Goal: Transaction & Acquisition: Purchase product/service

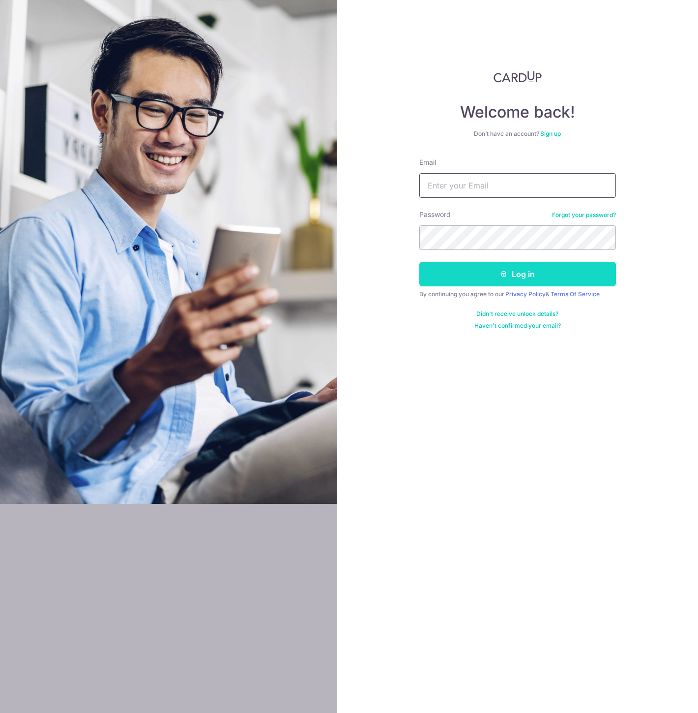
type input "saurav@bhattacharyya.sg"
click at [469, 270] on button "Log in" at bounding box center [518, 274] width 197 height 25
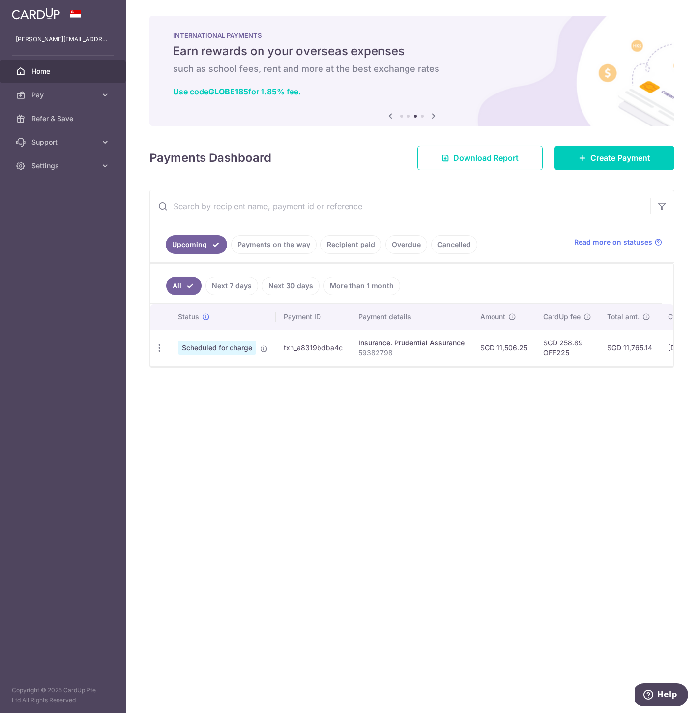
click at [481, 430] on div "× Pause Schedule Pause all future payments in this series Pause just this one p…" at bounding box center [412, 356] width 572 height 713
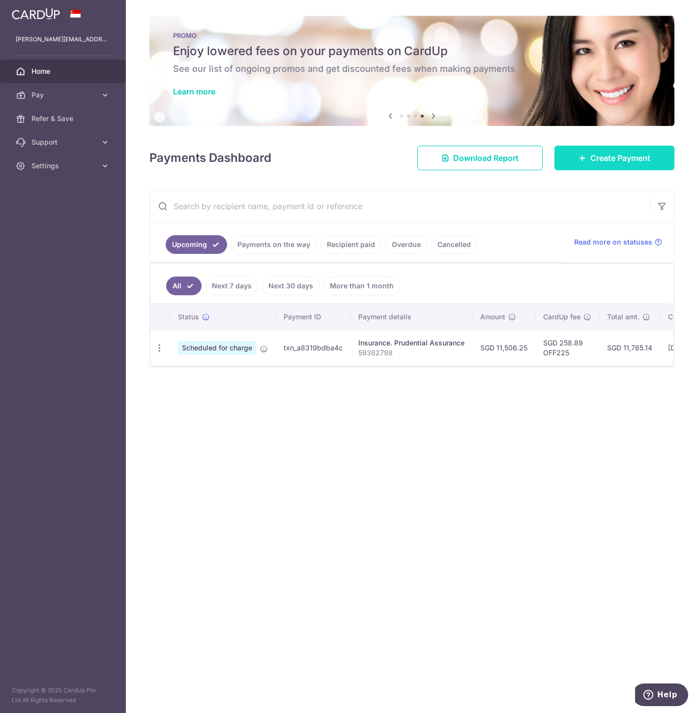
click at [623, 159] on span "Create Payment" at bounding box center [621, 158] width 60 height 12
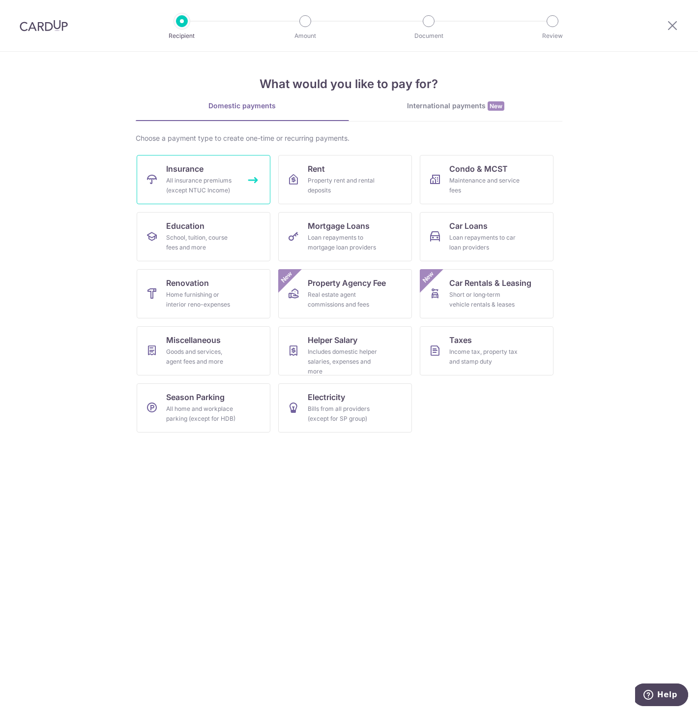
click at [192, 178] on div "All insurance premiums (except NTUC Income)" at bounding box center [201, 186] width 71 height 20
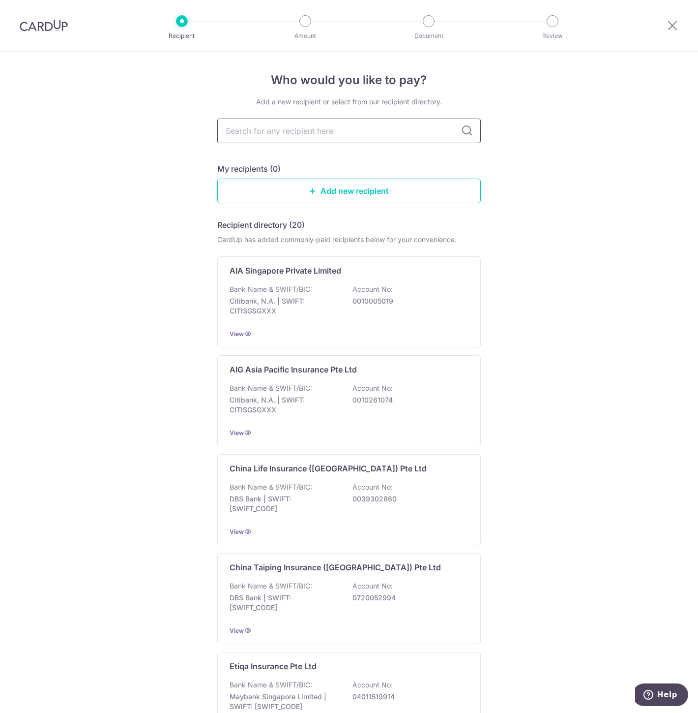
click at [268, 123] on input "text" at bounding box center [349, 131] width 264 height 25
type input "prudential"
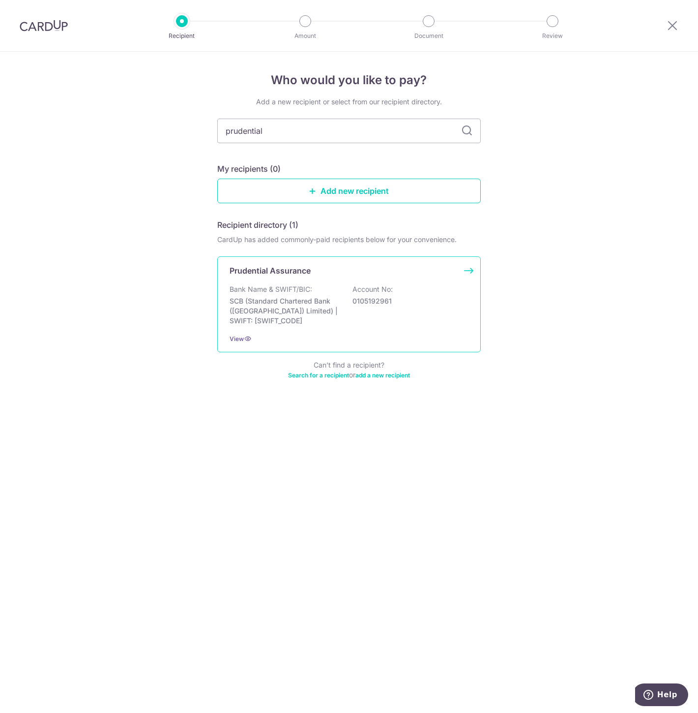
click at [269, 291] on p "Bank Name & SWIFT/BIC:" at bounding box center [271, 289] width 83 height 10
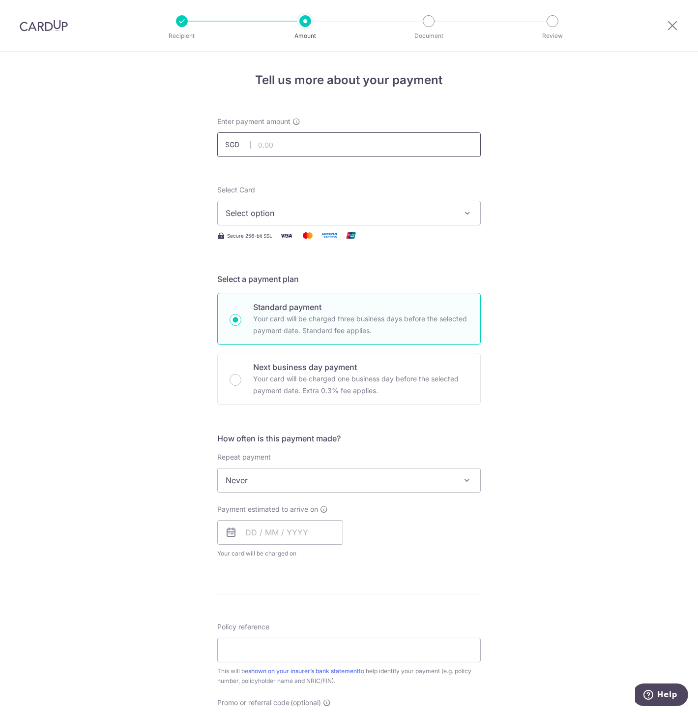
drag, startPoint x: 302, startPoint y: 145, endPoint x: 303, endPoint y: 153, distance: 8.5
click at [302, 145] on input "text" at bounding box center [349, 144] width 264 height 25
type input "7,027.50"
click at [255, 210] on span "Select option" at bounding box center [340, 213] width 229 height 12
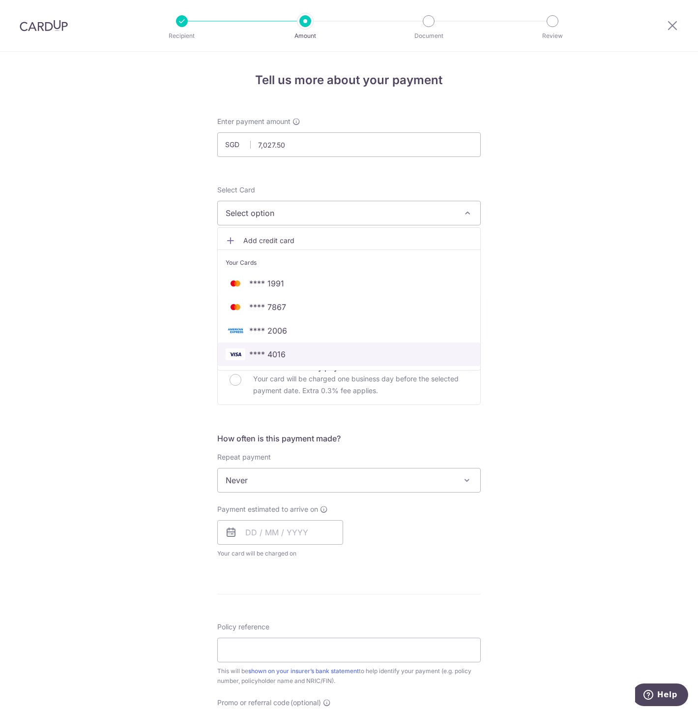
click at [255, 350] on span "**** 4016" at bounding box center [267, 354] width 36 height 12
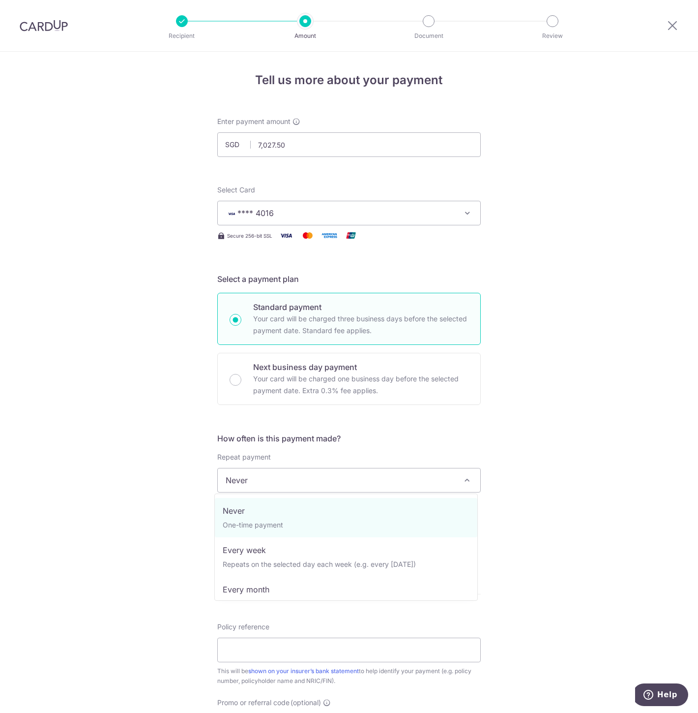
click at [255, 478] on span "Never" at bounding box center [349, 480] width 263 height 24
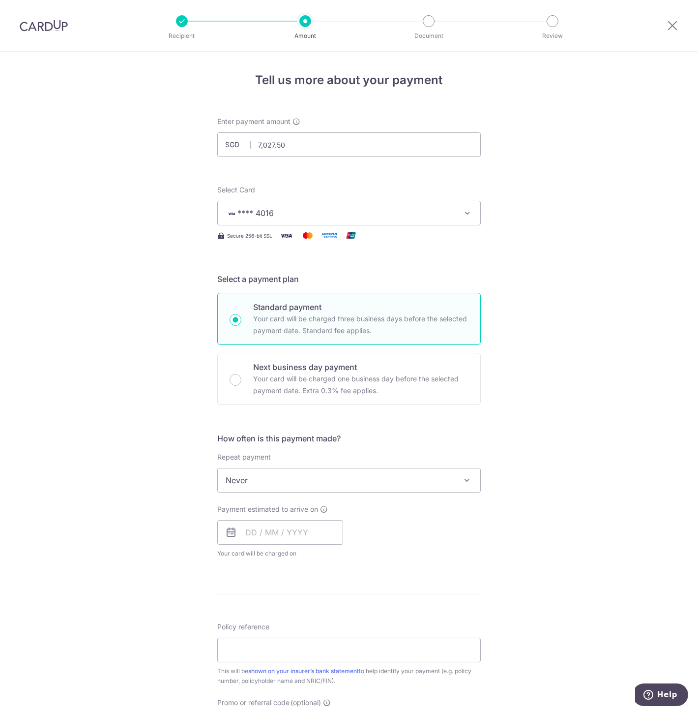
click at [255, 478] on span "Never" at bounding box center [349, 480] width 263 height 24
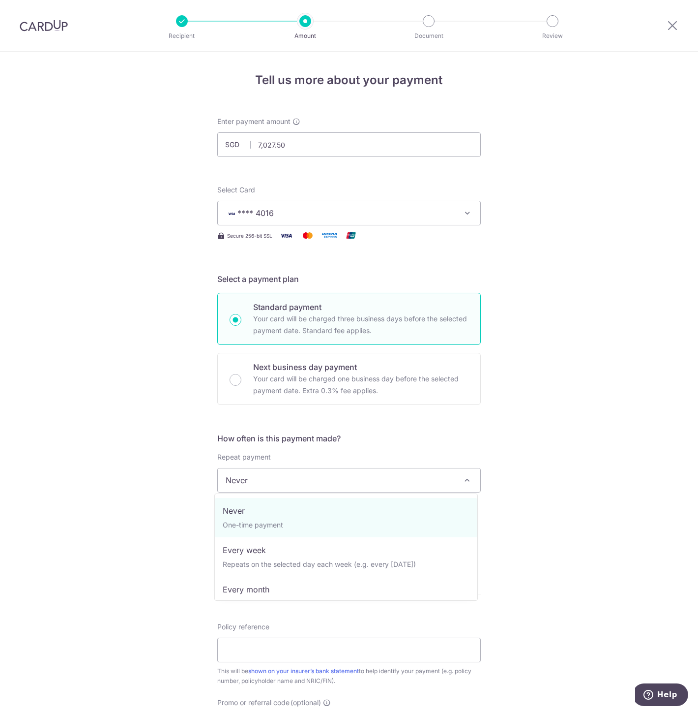
click at [255, 478] on span "Never" at bounding box center [349, 480] width 263 height 24
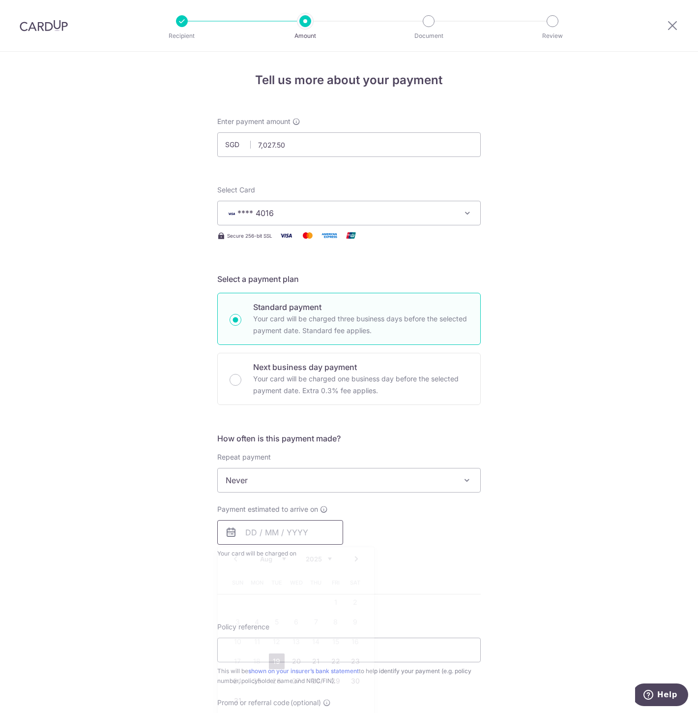
click at [247, 530] on input "text" at bounding box center [280, 532] width 126 height 25
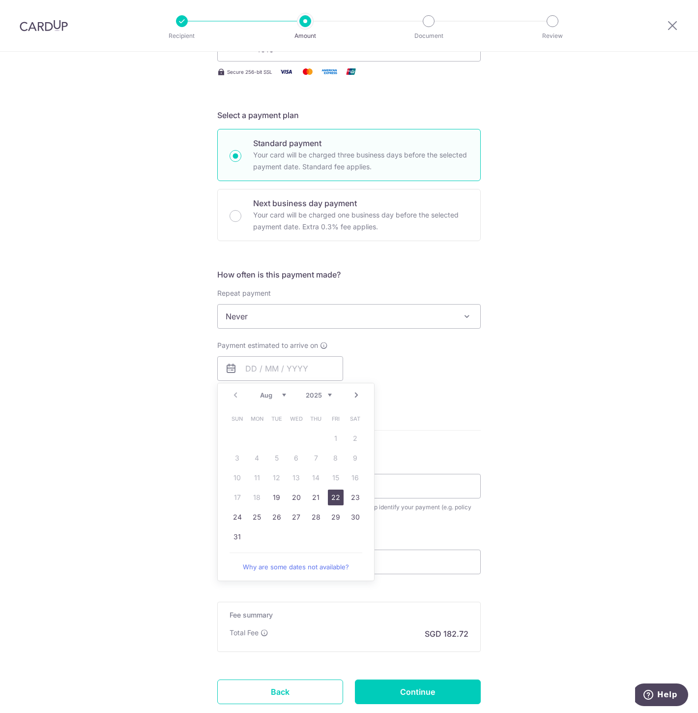
click at [337, 493] on link "22" at bounding box center [336, 497] width 16 height 16
type input "22/08/2025"
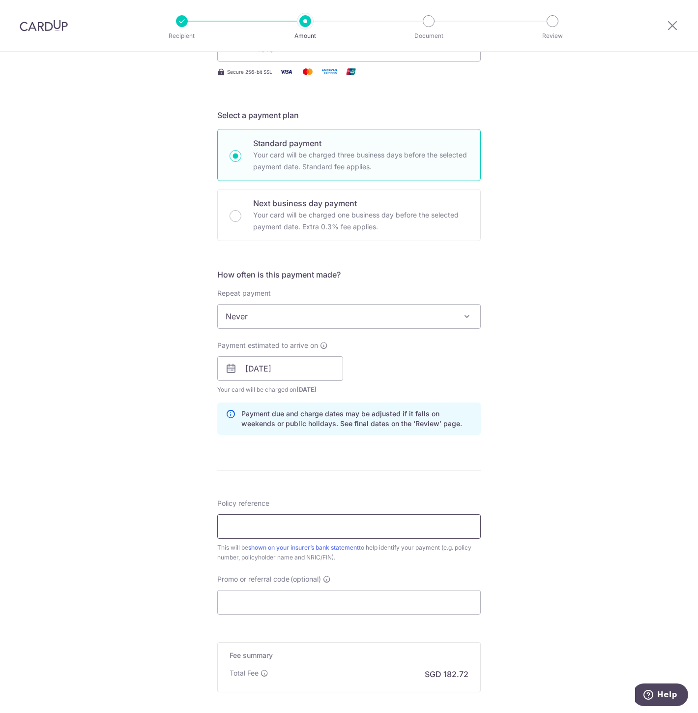
click at [279, 524] on input "Policy reference" at bounding box center [349, 526] width 264 height 25
type input "54476236"
click at [271, 603] on input "Promo or referral code (optional)" at bounding box center [349, 602] width 264 height 25
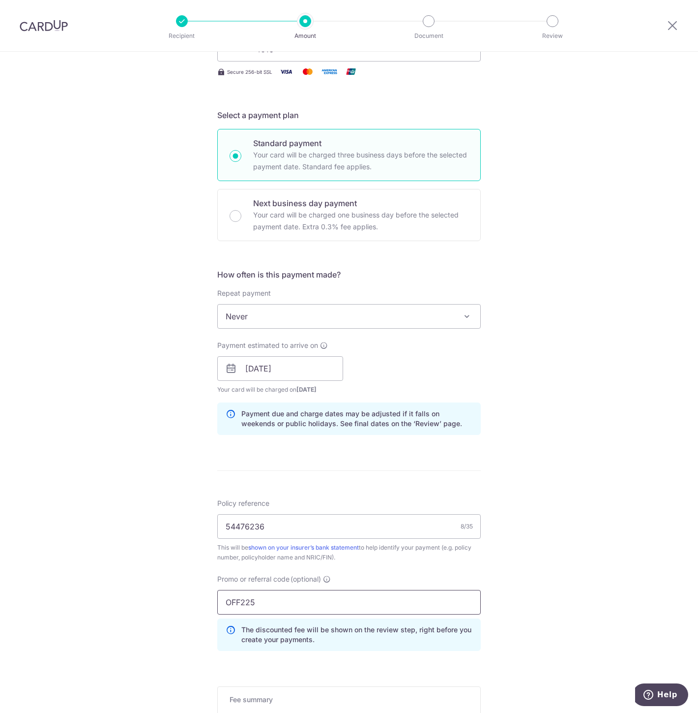
scroll to position [311, 0]
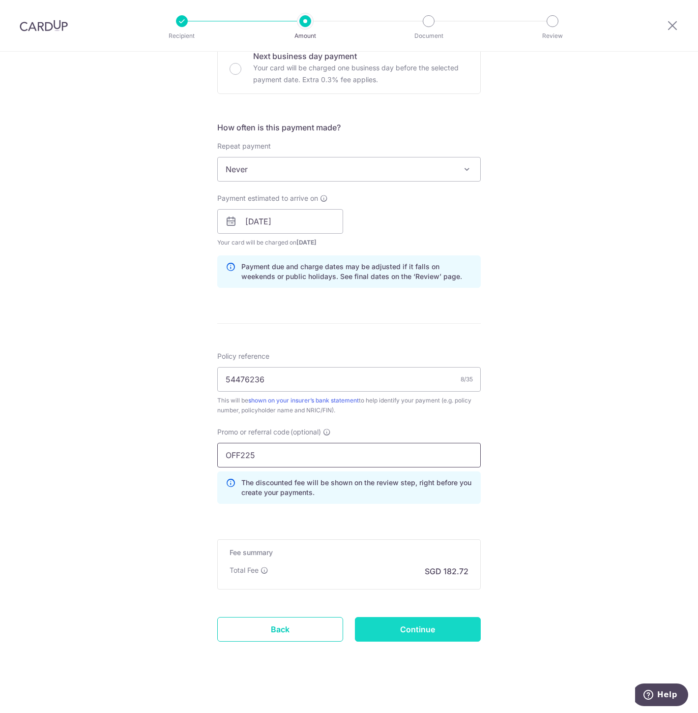
type input "OFF225"
click at [424, 632] on input "Continue" at bounding box center [418, 629] width 126 height 25
type input "Create Schedule"
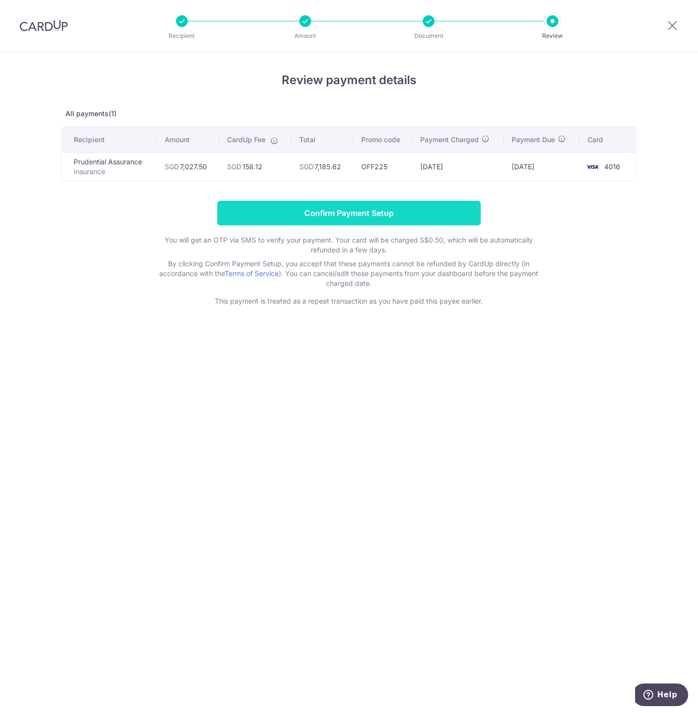
click at [431, 214] on input "Confirm Payment Setup" at bounding box center [349, 213] width 264 height 25
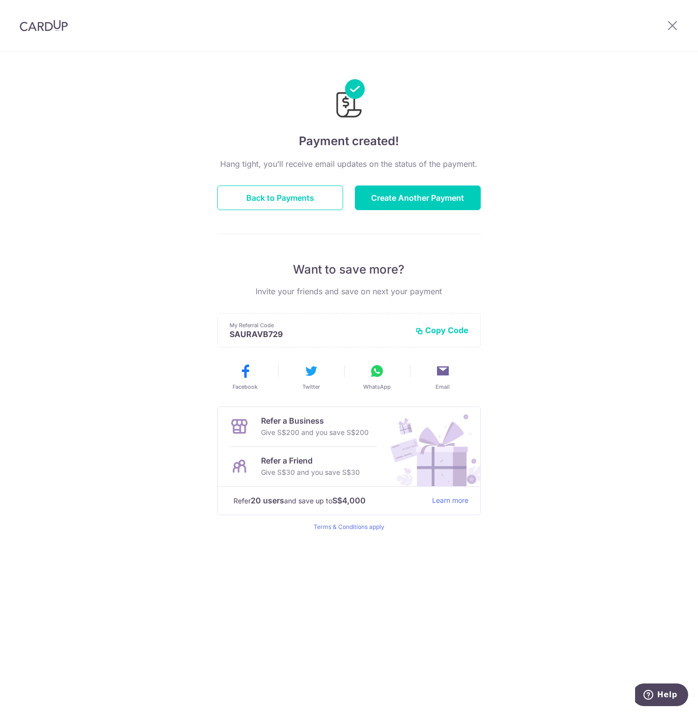
click at [548, 155] on div "Payment created! Hang tight, you’ll receive email updates on the status of the …" at bounding box center [349, 382] width 698 height 661
